Goal: Transaction & Acquisition: Purchase product/service

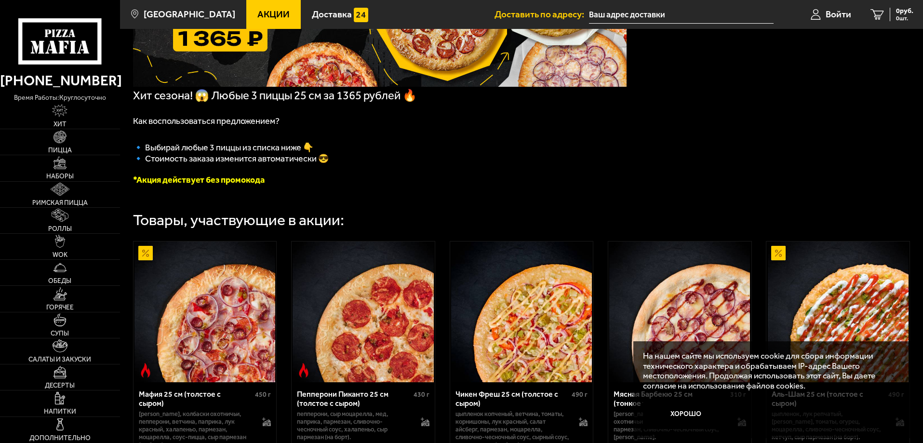
scroll to position [145, 0]
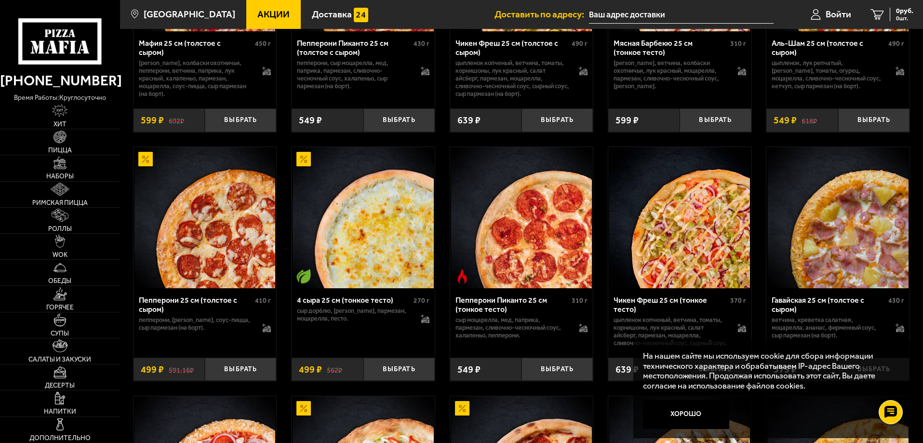
scroll to position [627, 0]
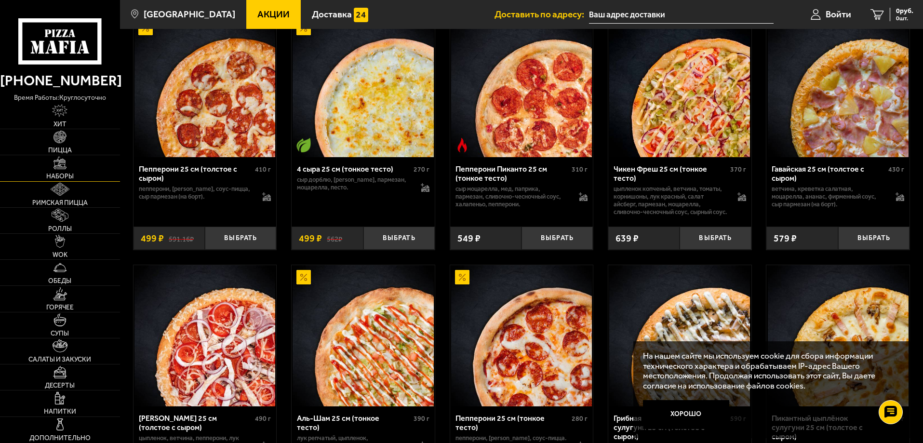
click at [61, 172] on link "Наборы" at bounding box center [60, 168] width 120 height 26
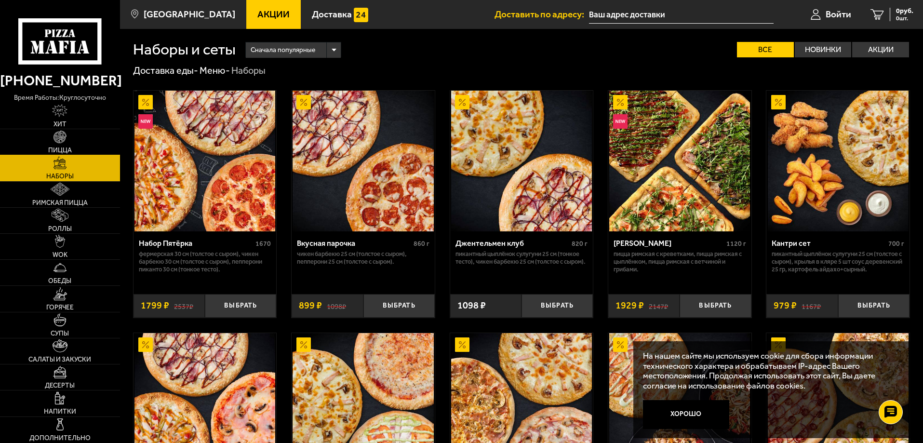
click at [61, 147] on span "Пицца" at bounding box center [60, 150] width 24 height 7
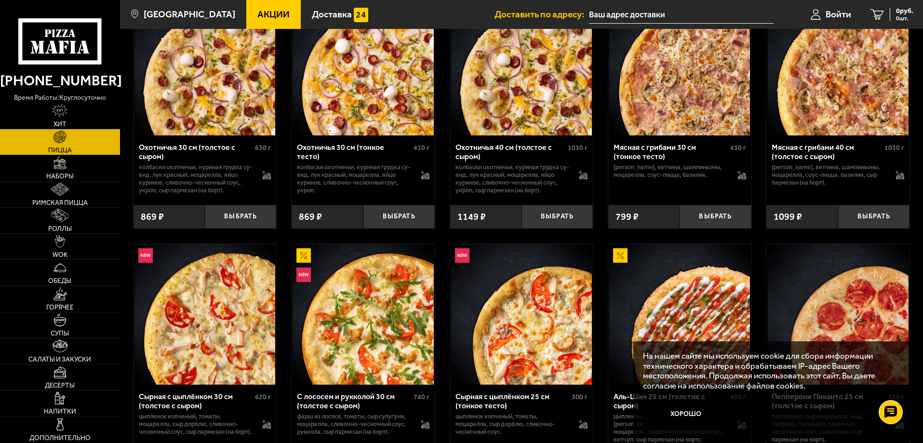
scroll to position [2218, 0]
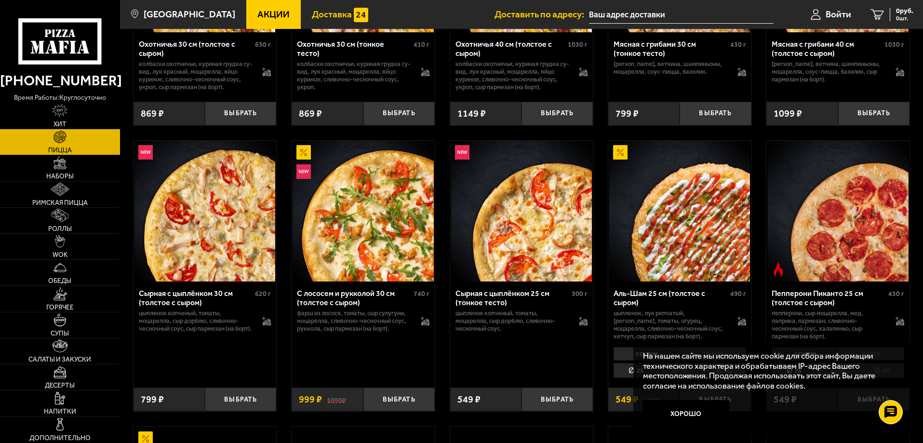
click at [329, 18] on span "Доставка" at bounding box center [332, 14] width 40 height 9
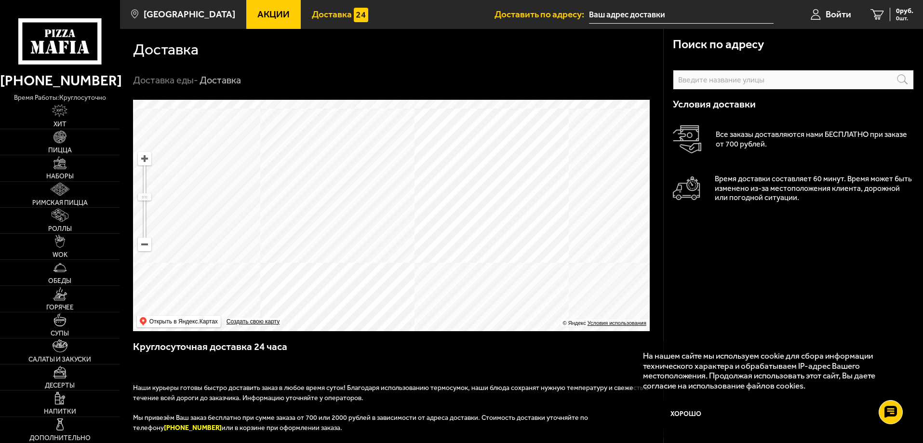
click at [0, 0] on input "text" at bounding box center [0, 0] width 0 height 0
drag, startPoint x: 715, startPoint y: 184, endPoint x: 735, endPoint y: 183, distance: 20.8
click at [735, 183] on p "Время доставки составляет 60 минут. Время может быть изменено из-за местоположе…" at bounding box center [814, 188] width 199 height 29
drag, startPoint x: 729, startPoint y: 189, endPoint x: 777, endPoint y: 189, distance: 47.7
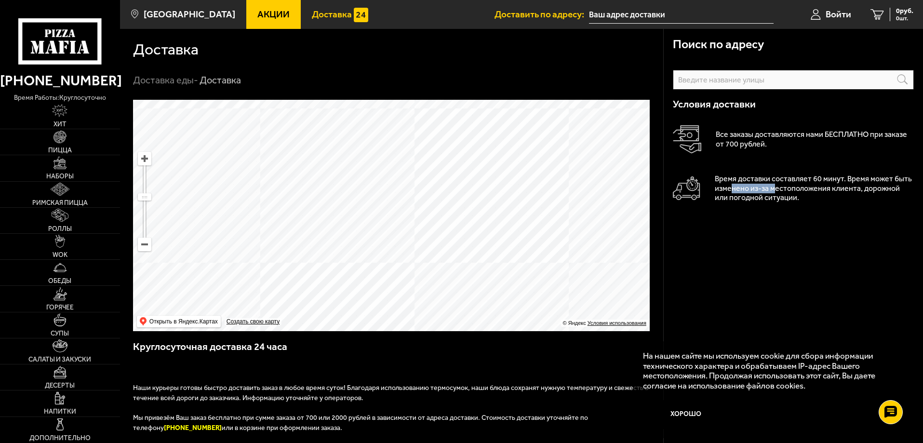
click at [777, 189] on p "Время доставки составляет 60 минут. Время может быть изменено из-за местоположе…" at bounding box center [814, 188] width 199 height 29
click at [766, 195] on p "Время доставки составляет 60 минут. Время может быть изменено из-за местоположе…" at bounding box center [814, 188] width 199 height 29
click at [687, 418] on button "Хорошо" at bounding box center [686, 414] width 87 height 29
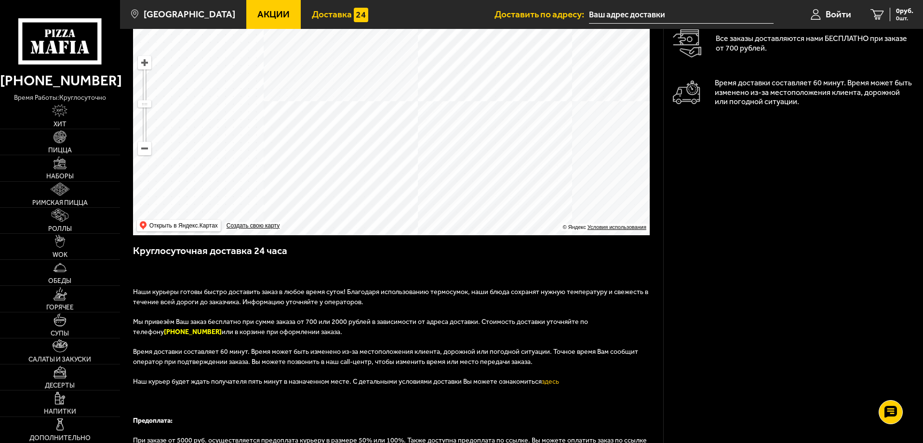
scroll to position [96, 0]
click at [66, 432] on link "Дополнительно" at bounding box center [60, 430] width 120 height 26
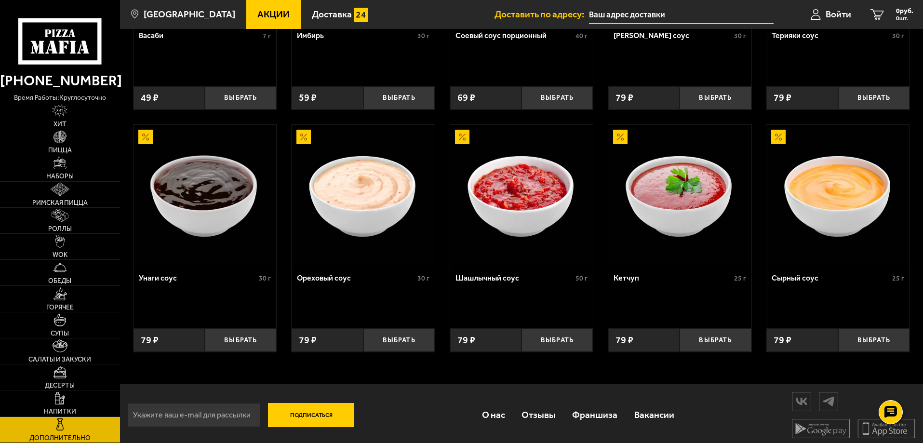
scroll to position [455, 0]
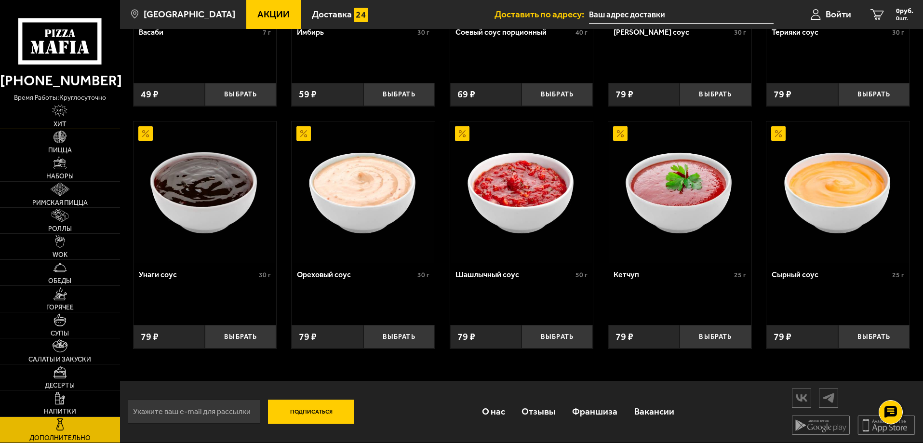
click at [54, 120] on link "Хит" at bounding box center [60, 116] width 120 height 26
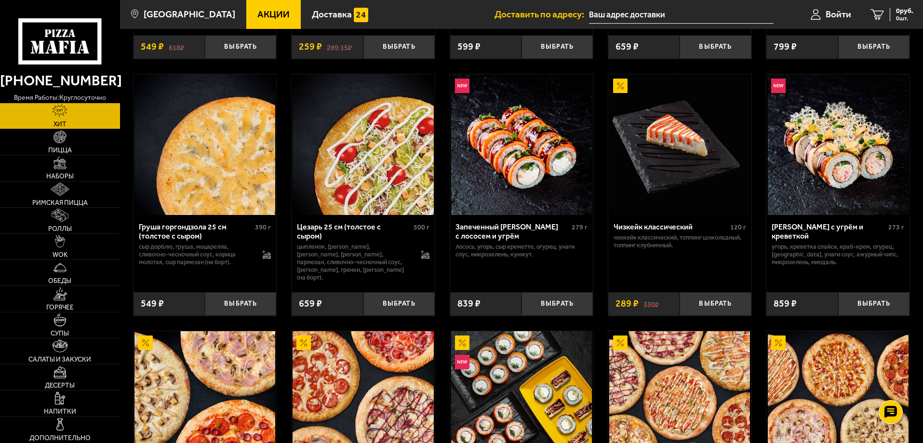
scroll to position [289, 0]
